Goal: Check status: Check status

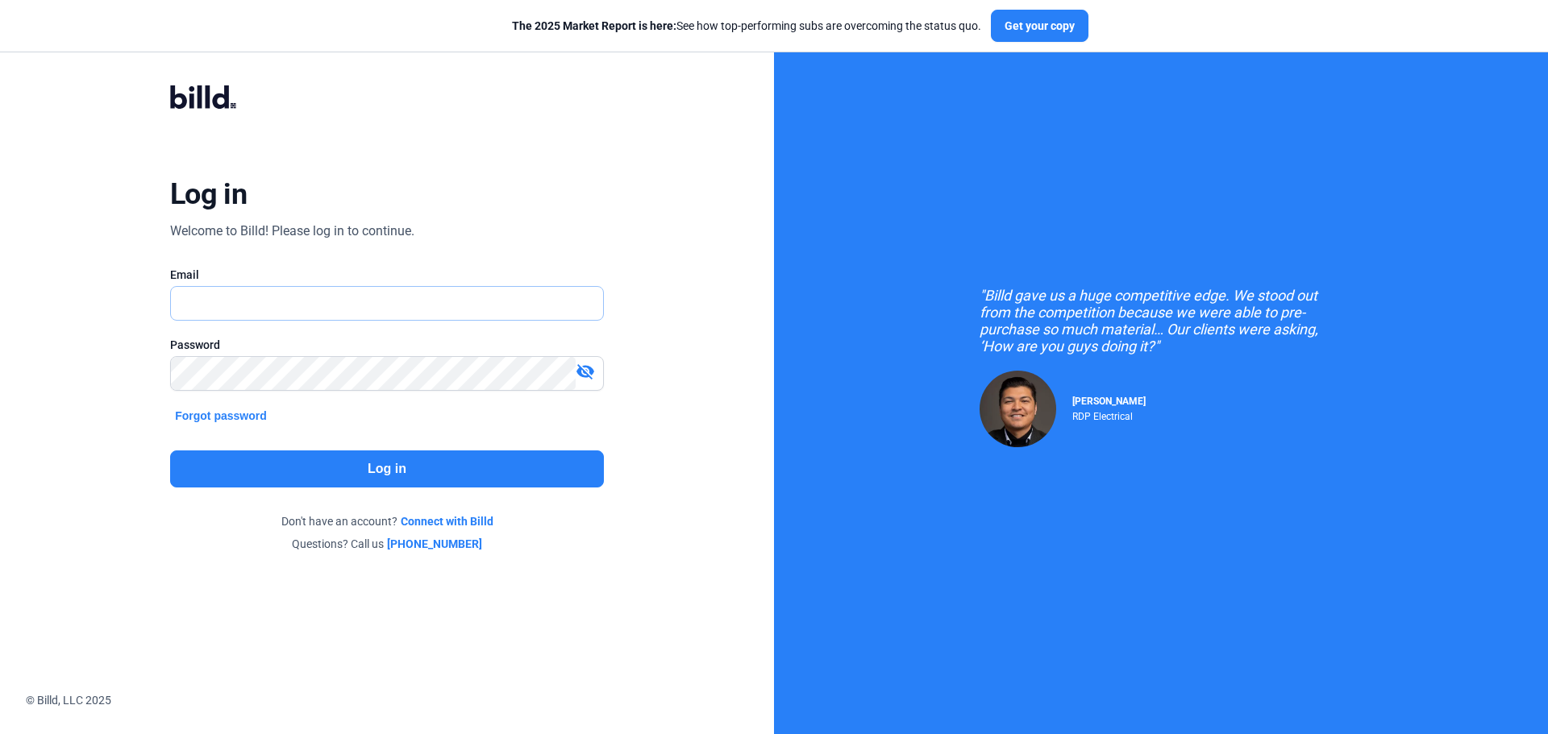
type input "[PERSON_NAME][EMAIL_ADDRESS][DOMAIN_NAME]"
click at [356, 455] on button "Log in" at bounding box center [387, 469] width 434 height 37
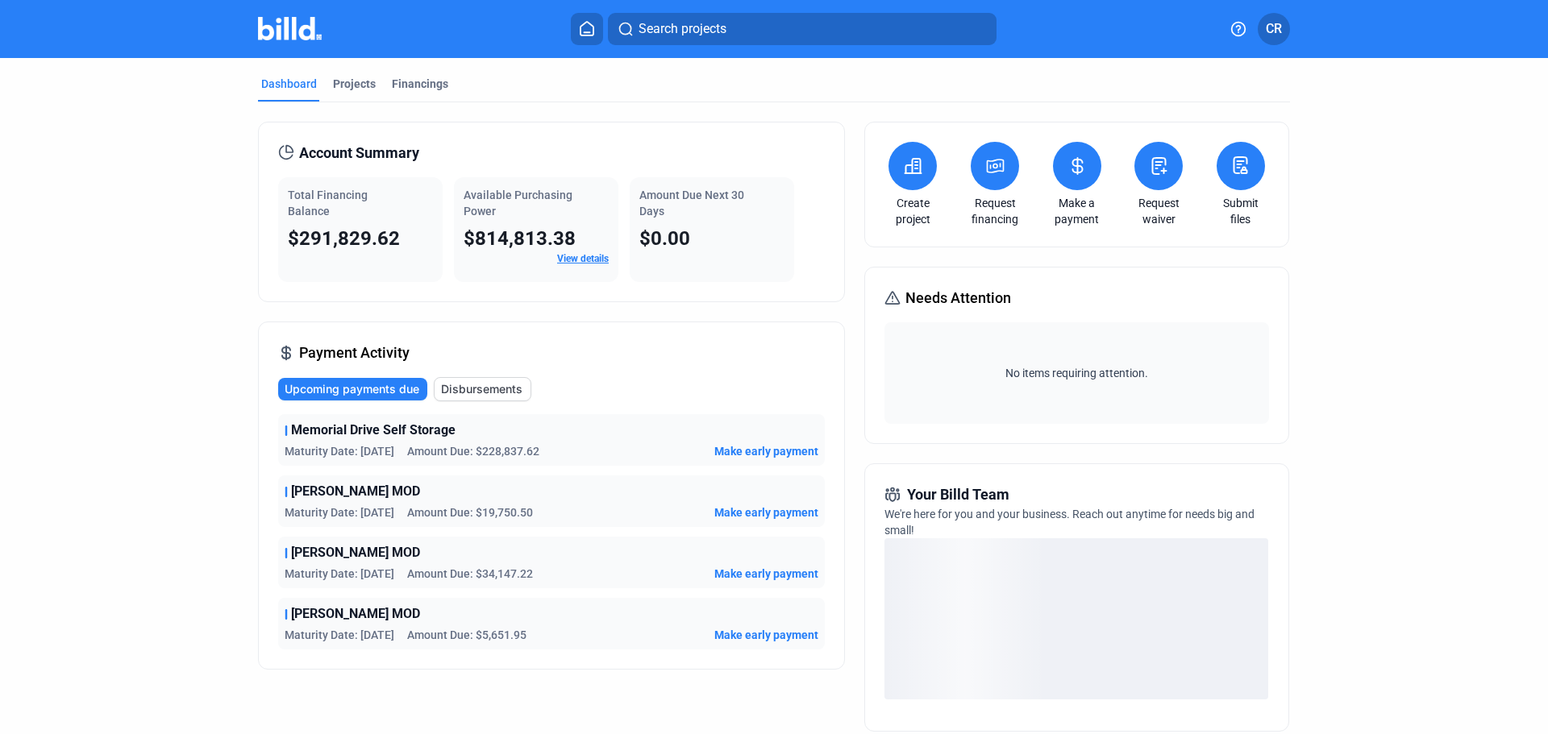
click at [572, 263] on link "View details" at bounding box center [583, 258] width 52 height 11
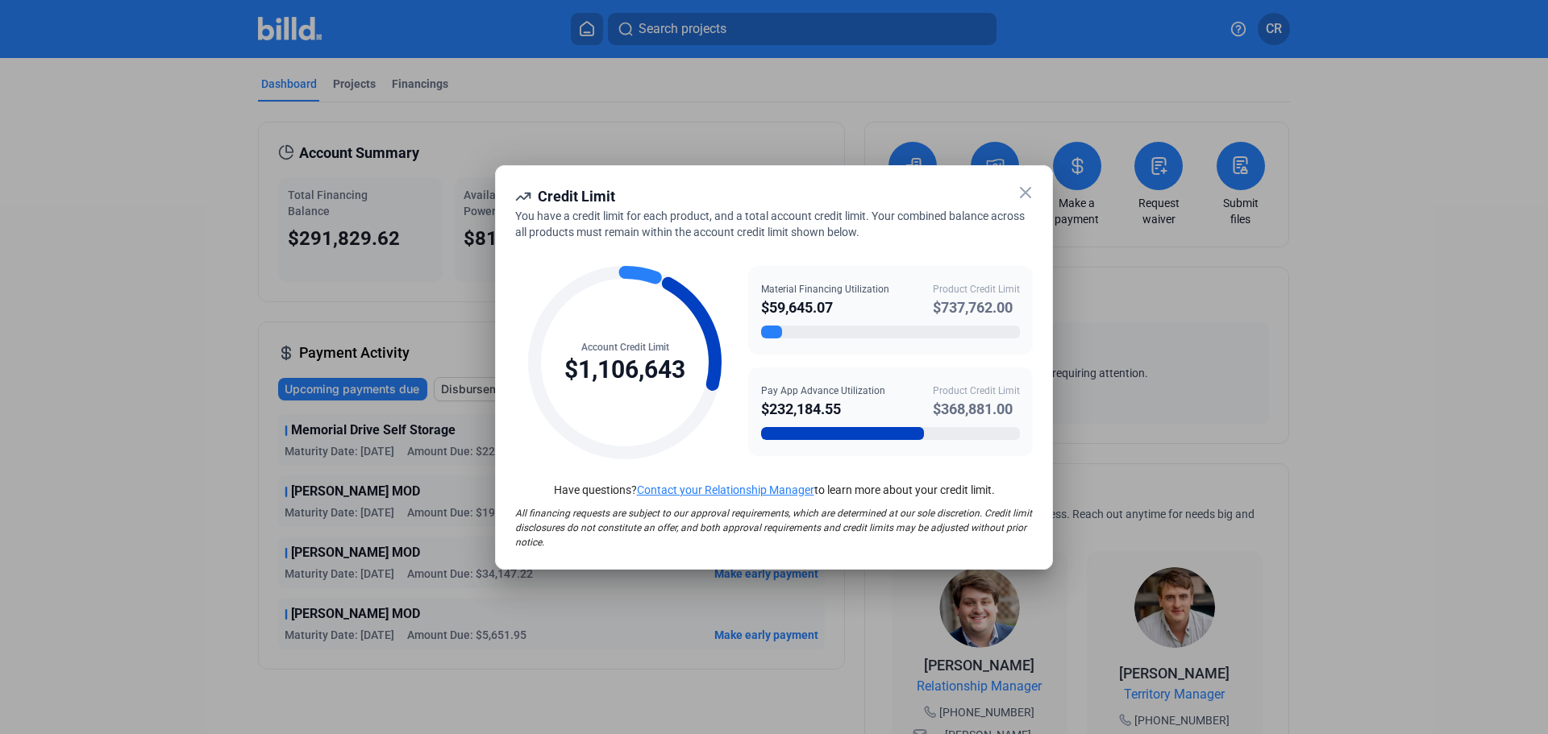
click at [1026, 196] on icon at bounding box center [1025, 192] width 19 height 19
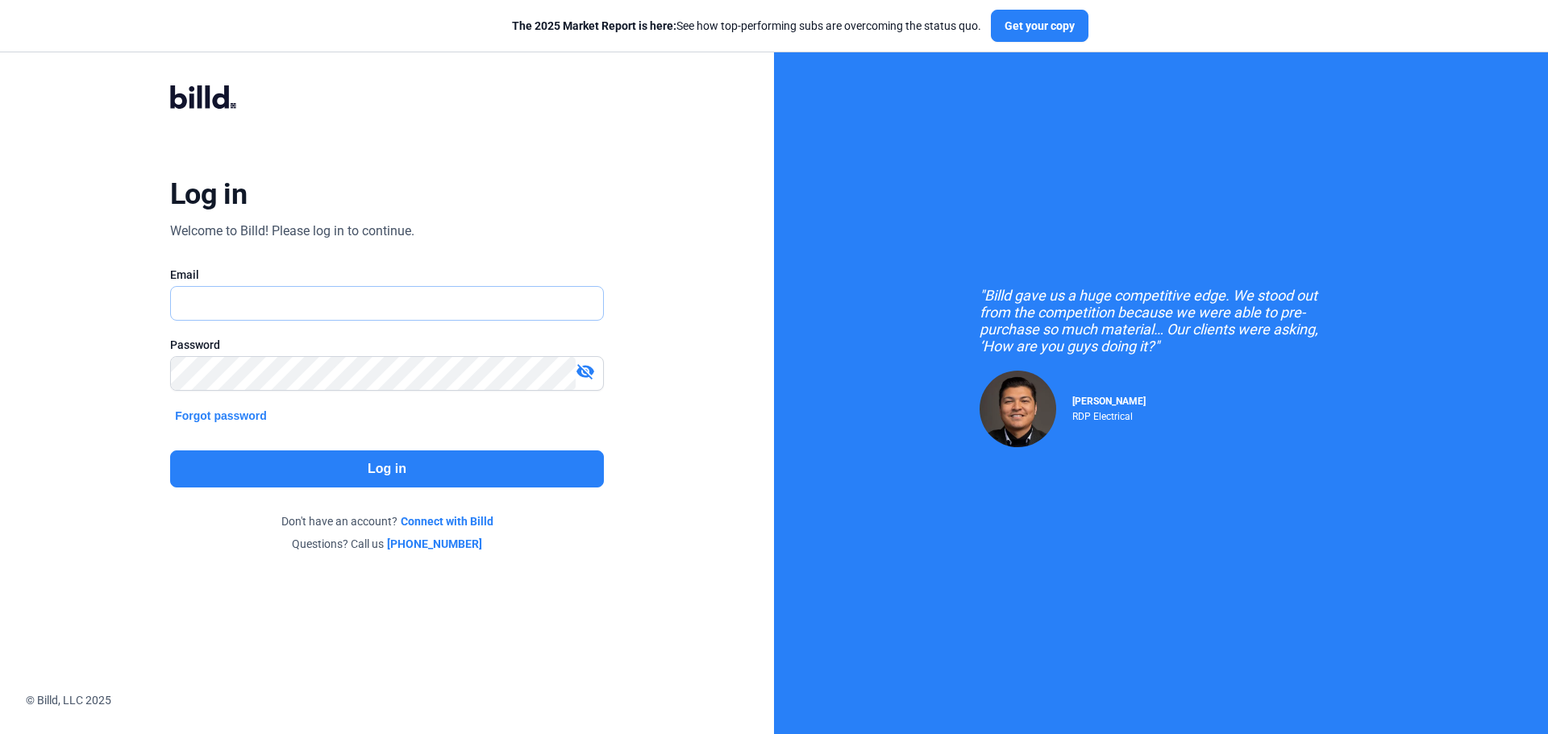
type input "[PERSON_NAME][EMAIL_ADDRESS][DOMAIN_NAME]"
click at [414, 478] on button "Log in" at bounding box center [387, 469] width 434 height 37
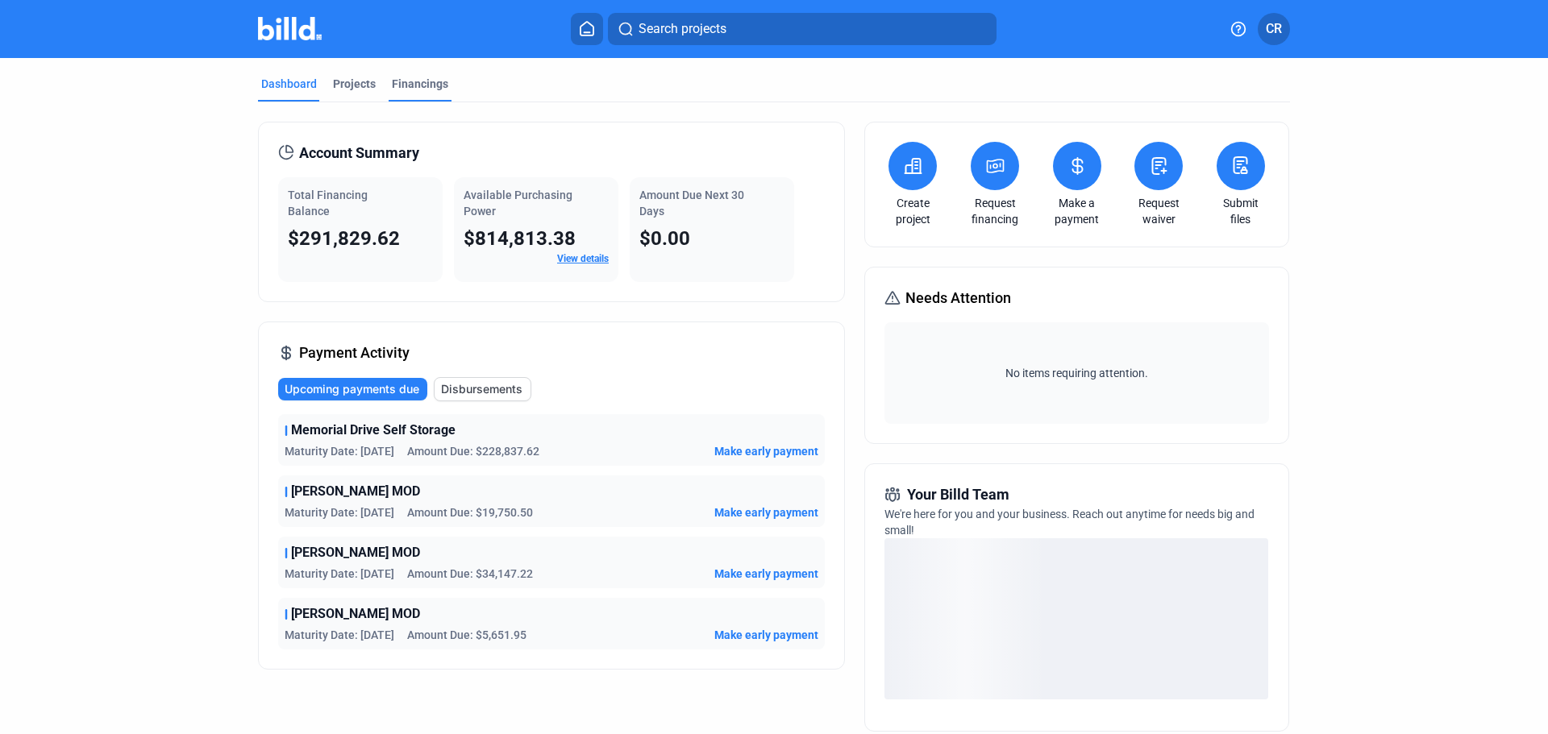
click at [412, 83] on div "Financings" at bounding box center [420, 84] width 56 height 16
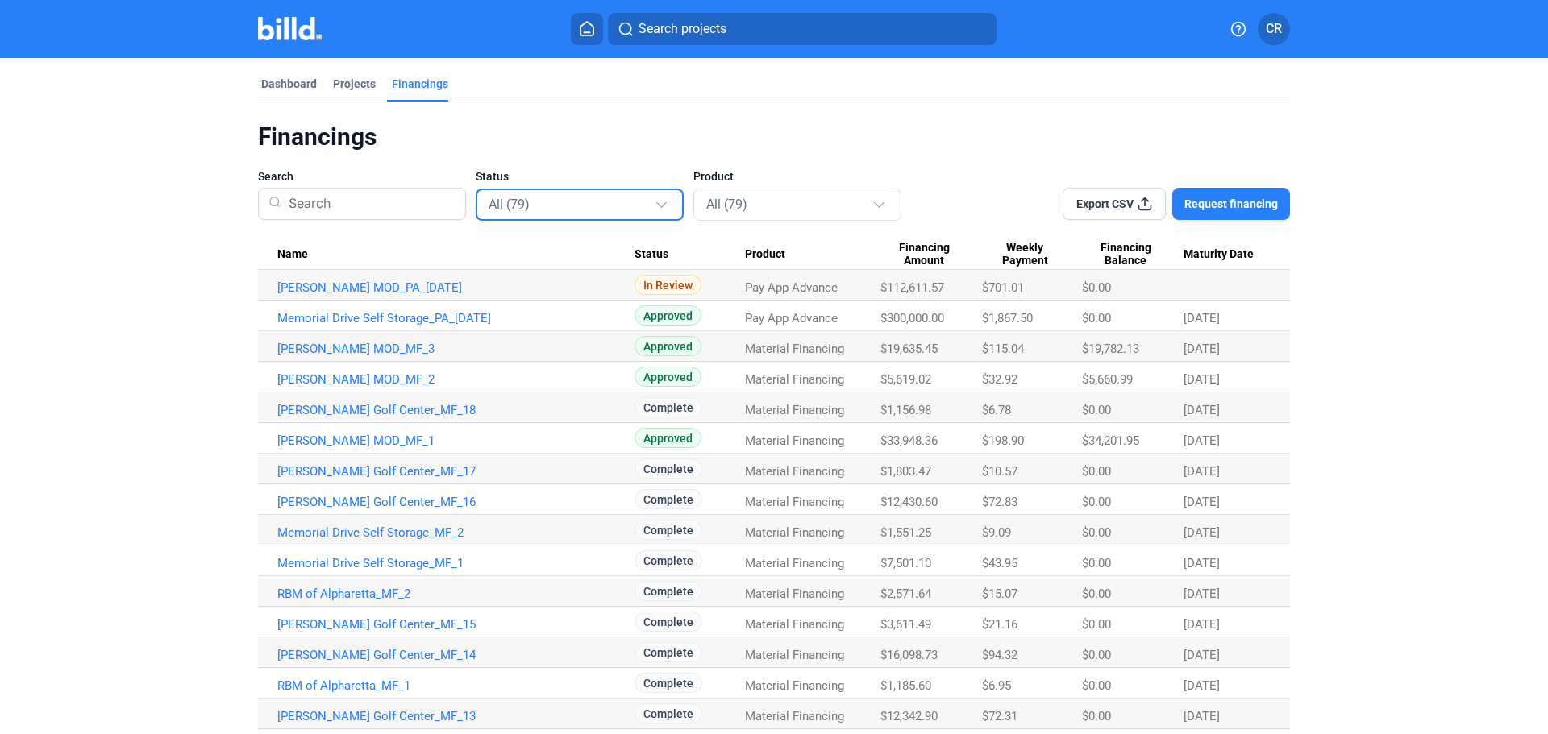
click at [657, 206] on div at bounding box center [661, 203] width 10 height 10
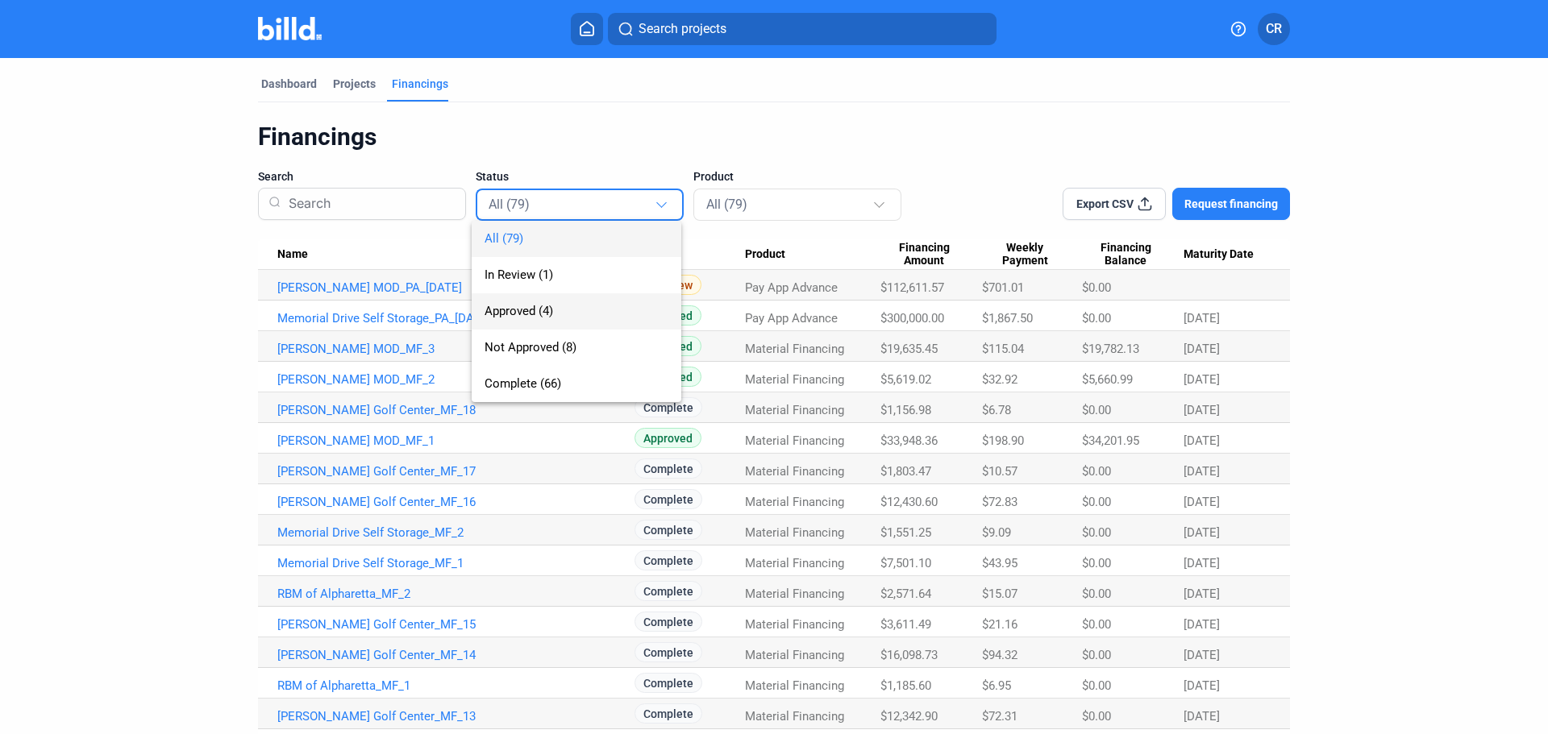
click at [621, 320] on span "Approved (4)" at bounding box center [577, 311] width 184 height 36
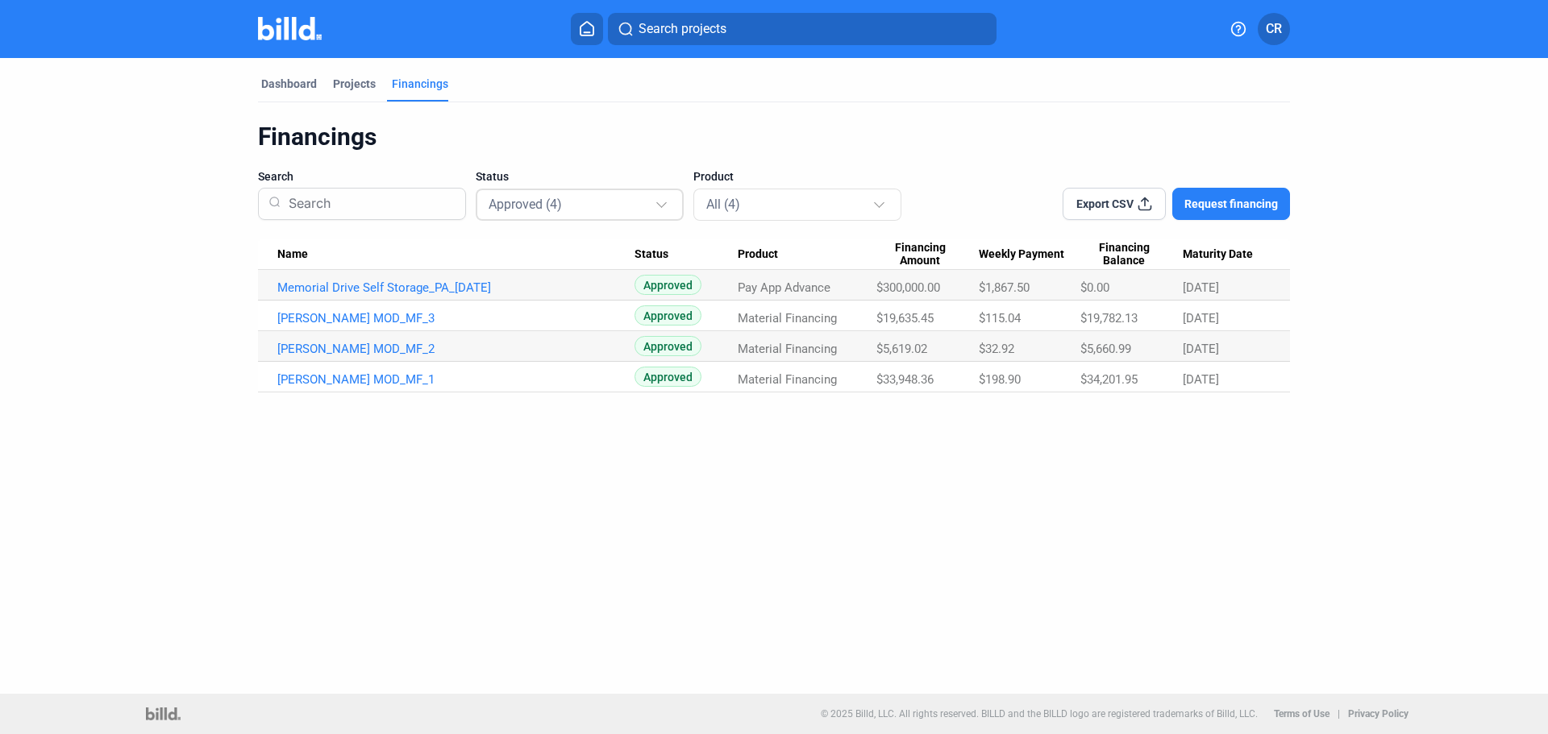
click at [601, 207] on div "Approved (4)" at bounding box center [572, 203] width 166 height 21
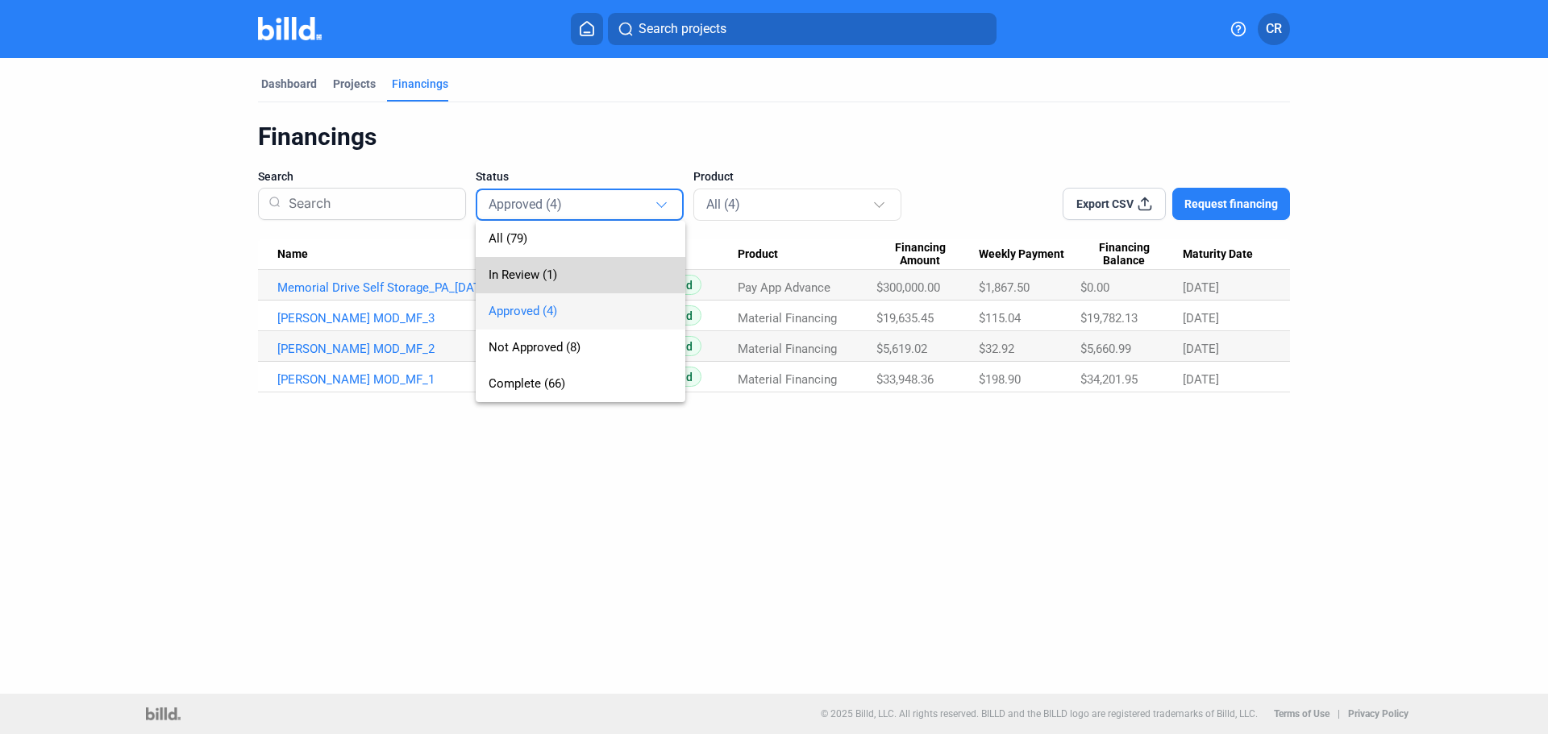
click at [577, 268] on span "In Review (1)" at bounding box center [581, 275] width 184 height 36
